Goal: Task Accomplishment & Management: Use online tool/utility

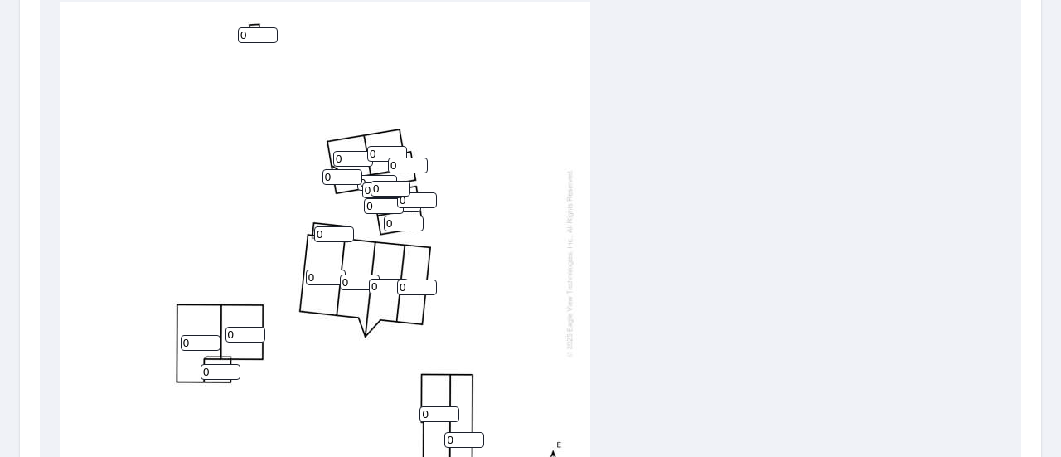
drag, startPoint x: 315, startPoint y: 278, endPoint x: 255, endPoint y: 276, distance: 59.7
click at [255, 276] on div "0 0 0 0 0 0 0 0 0 0 0 0 0 0 0 0 0 0 0 0 0 0" at bounding box center [325, 262] width 530 height 520
type input "8"
drag, startPoint x: 353, startPoint y: 283, endPoint x: 275, endPoint y: 281, distance: 77.9
click at [275, 281] on div "0 0 8 0 0 0 0 0 0 0 0 0 0 0 0 0 0 0 0 0 0 0" at bounding box center [325, 262] width 530 height 520
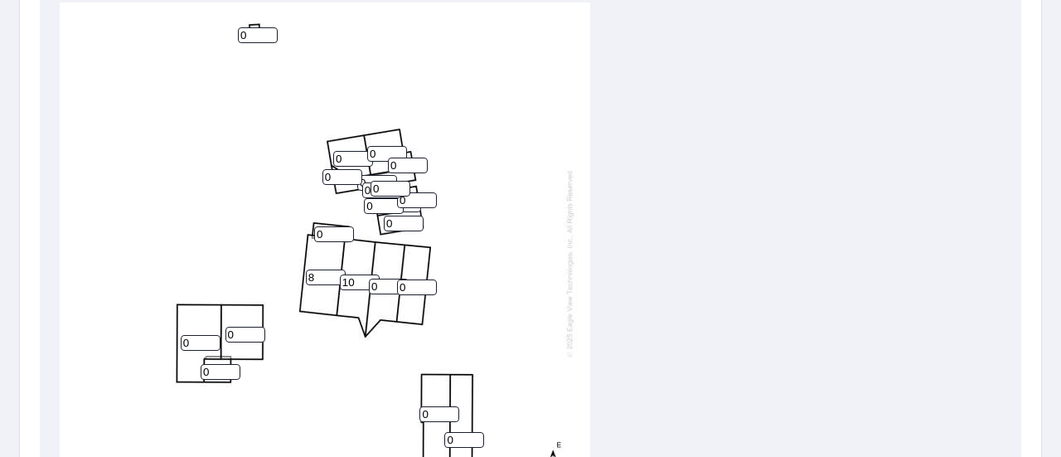
type input "10"
drag, startPoint x: 373, startPoint y: 286, endPoint x: 350, endPoint y: 283, distance: 22.6
click at [350, 283] on div "0 0 8 0 10 0 0 0 0 0 0 0 0 0 0 0 0 0 0 0 0 0" at bounding box center [325, 262] width 530 height 520
type input "10"
drag, startPoint x: 406, startPoint y: 284, endPoint x: 371, endPoint y: 283, distance: 34.8
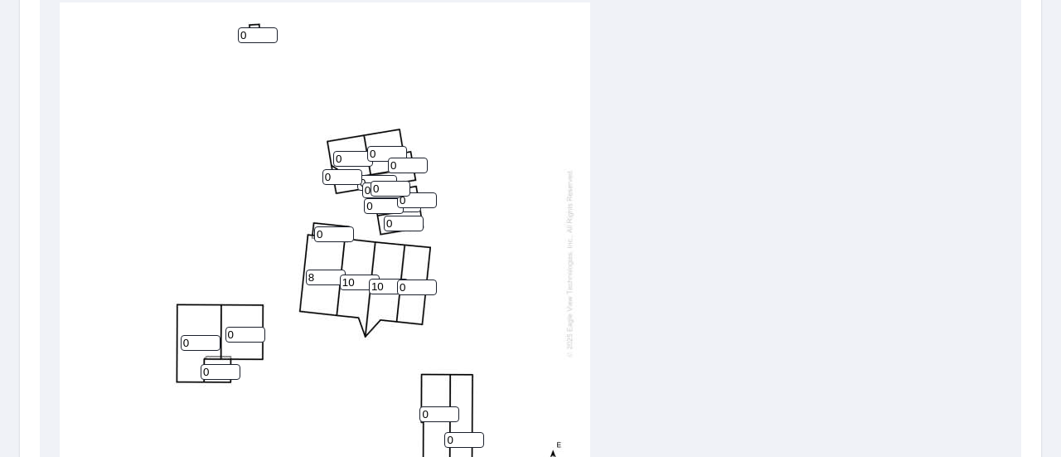
click at [371, 283] on div "0 0 8 0 10 10 0 0 0 0 0 0 0 0 0 0 0 0 0 0 0 0" at bounding box center [325, 262] width 530 height 520
type input "6"
drag, startPoint x: 316, startPoint y: 278, endPoint x: 273, endPoint y: 277, distance: 42.3
click at [273, 277] on div "0 0 8 0 10 10 0 6 0 0 0 0 0 0 0 0 0 0 0 0 0 0" at bounding box center [325, 262] width 530 height 520
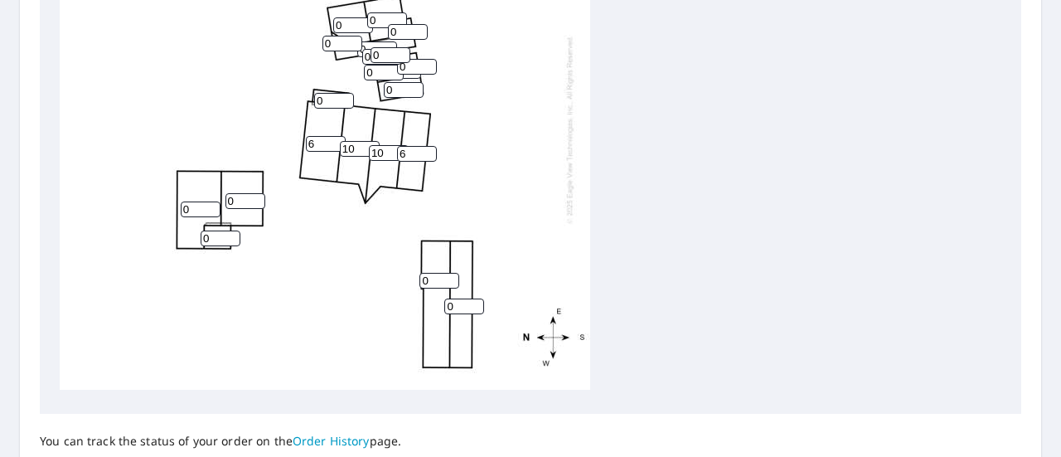
scroll to position [853, 0]
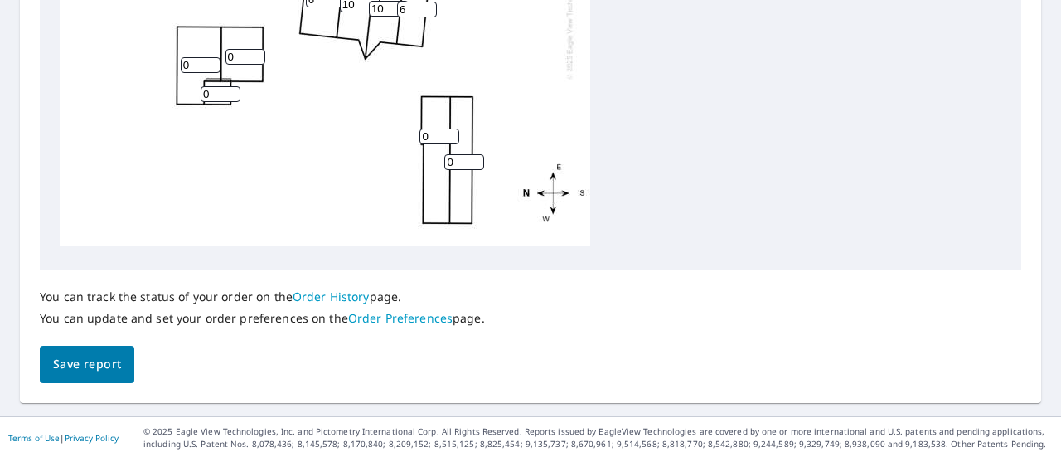
type input "6"
click at [82, 367] on span "Save report" at bounding box center [87, 364] width 68 height 21
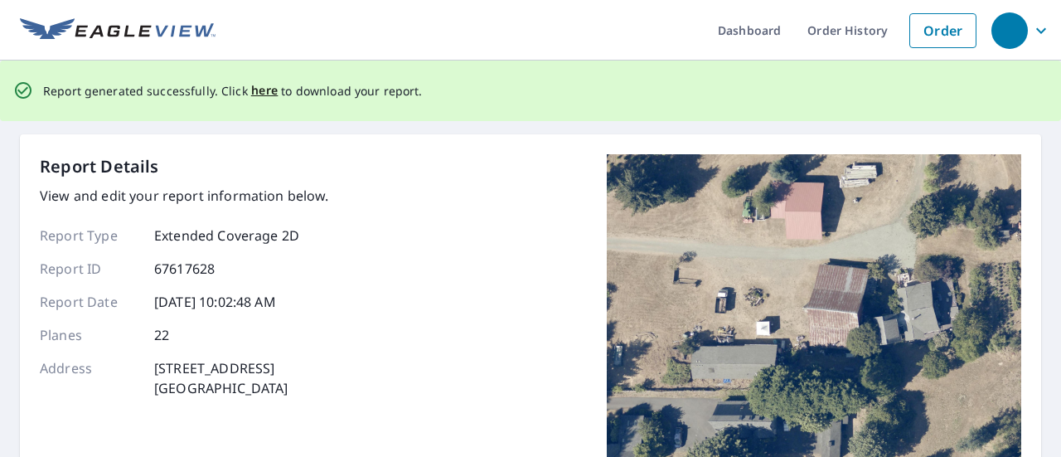
scroll to position [0, 0]
click at [261, 91] on span "here" at bounding box center [264, 90] width 27 height 21
click at [257, 94] on span "here" at bounding box center [264, 90] width 27 height 21
